Goal: Information Seeking & Learning: Learn about a topic

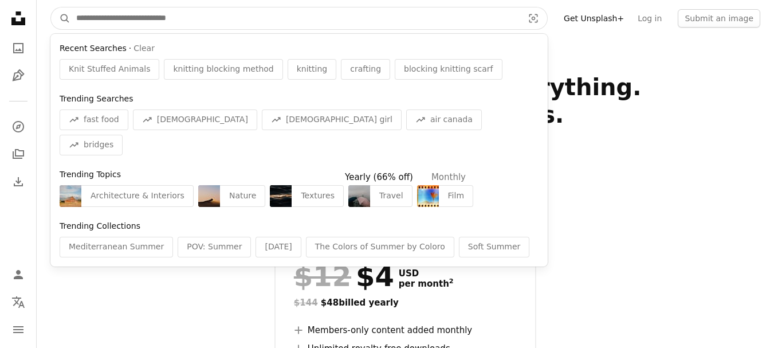
click at [95, 13] on input "Find visuals sitewide" at bounding box center [294, 18] width 449 height 22
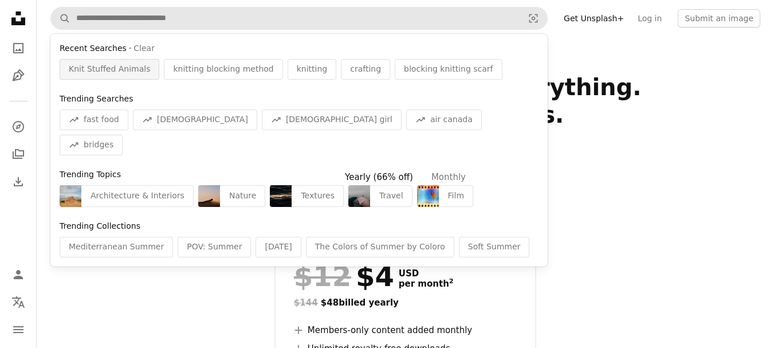
click at [139, 65] on span "Knit Stuffed Animals" at bounding box center [109, 69] width 81 height 11
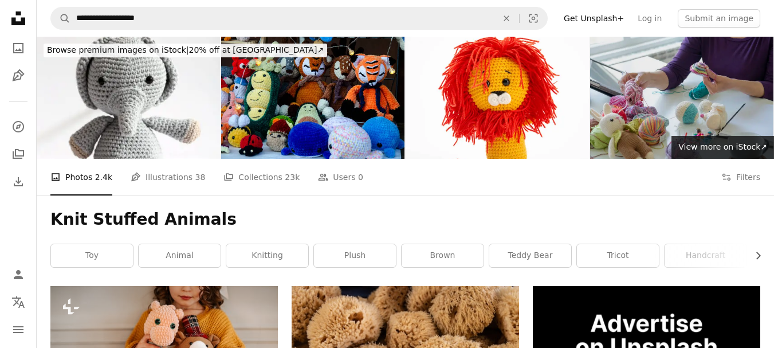
click at [741, 92] on img at bounding box center [681, 98] width 183 height 122
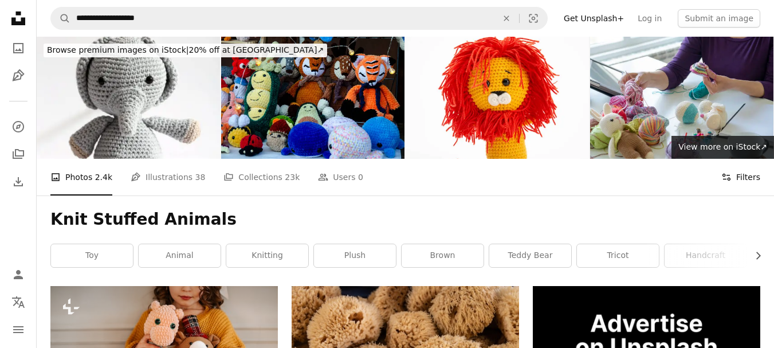
click at [743, 177] on button "Filters Filters" at bounding box center [741, 177] width 39 height 37
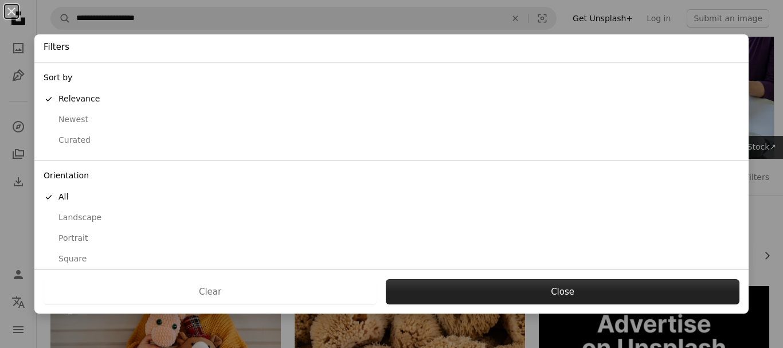
click at [613, 284] on button "Close" at bounding box center [563, 291] width 354 height 25
